Goal: Information Seeking & Learning: Learn about a topic

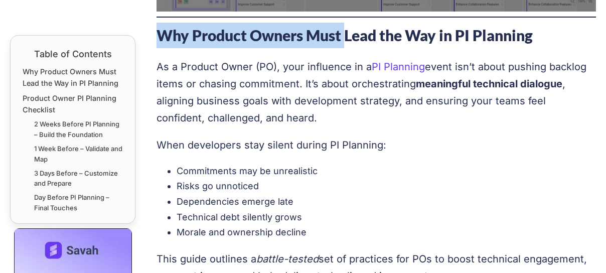
scroll to position [628, 0]
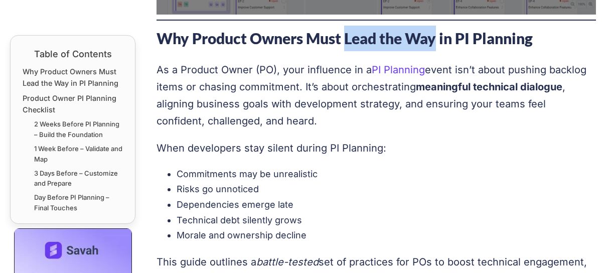
drag, startPoint x: 349, startPoint y: 11, endPoint x: 438, endPoint y: 33, distance: 92.0
click at [438, 33] on strong "Why Product Owners Must Lead the Way in PI Planning" at bounding box center [345, 38] width 376 height 18
copy strong "Lead the Way"
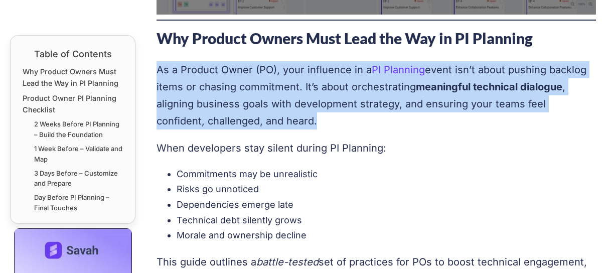
drag, startPoint x: 157, startPoint y: 68, endPoint x: 355, endPoint y: 115, distance: 203.7
click at [355, 115] on p "As a Product Owner (PO), your influence in a PI Planning event isn’t about push…" at bounding box center [377, 95] width 440 height 68
copy p "As a Product Owner (PO), your influence in a PI Planning event isn’t about push…"
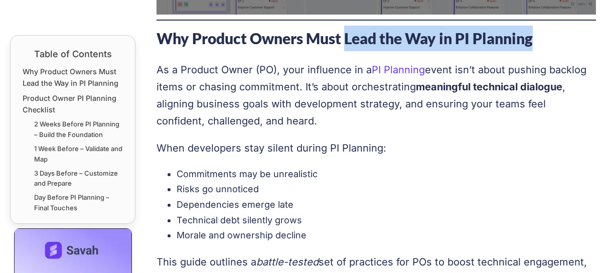
drag, startPoint x: 349, startPoint y: 38, endPoint x: 541, endPoint y: 39, distance: 192.2
click at [541, 39] on h2 "Why Product Owners Must Lead the Way in PI Planning" at bounding box center [377, 39] width 440 height 26
copy strong "Lead the Way in PI Planning"
